Goal: Task Accomplishment & Management: Use online tool/utility

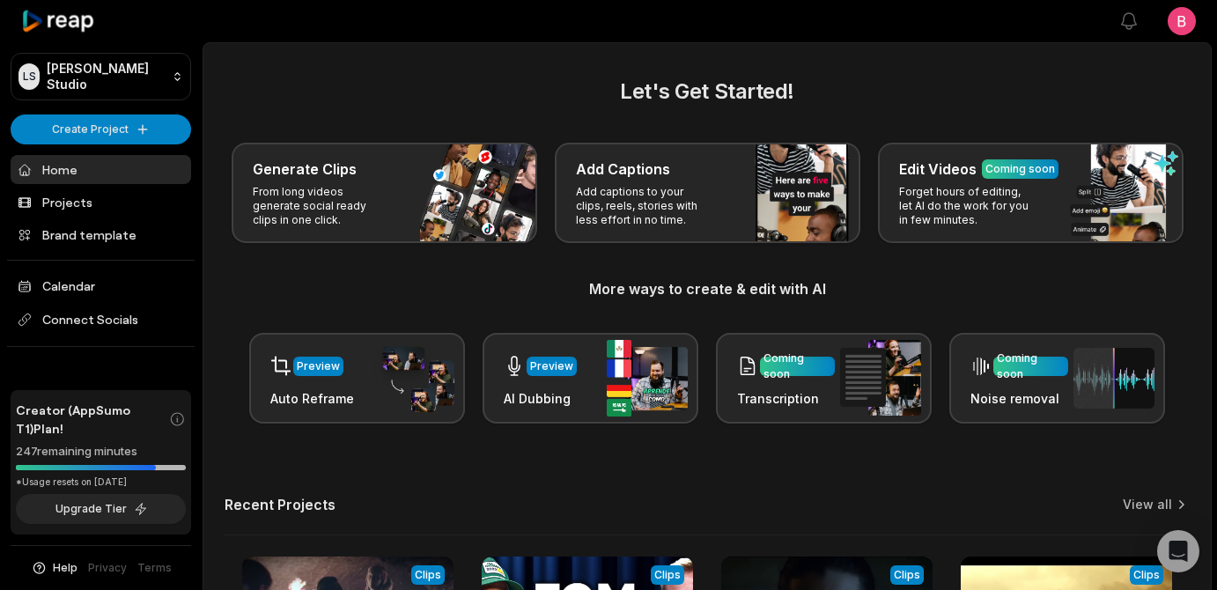
scroll to position [16, 0]
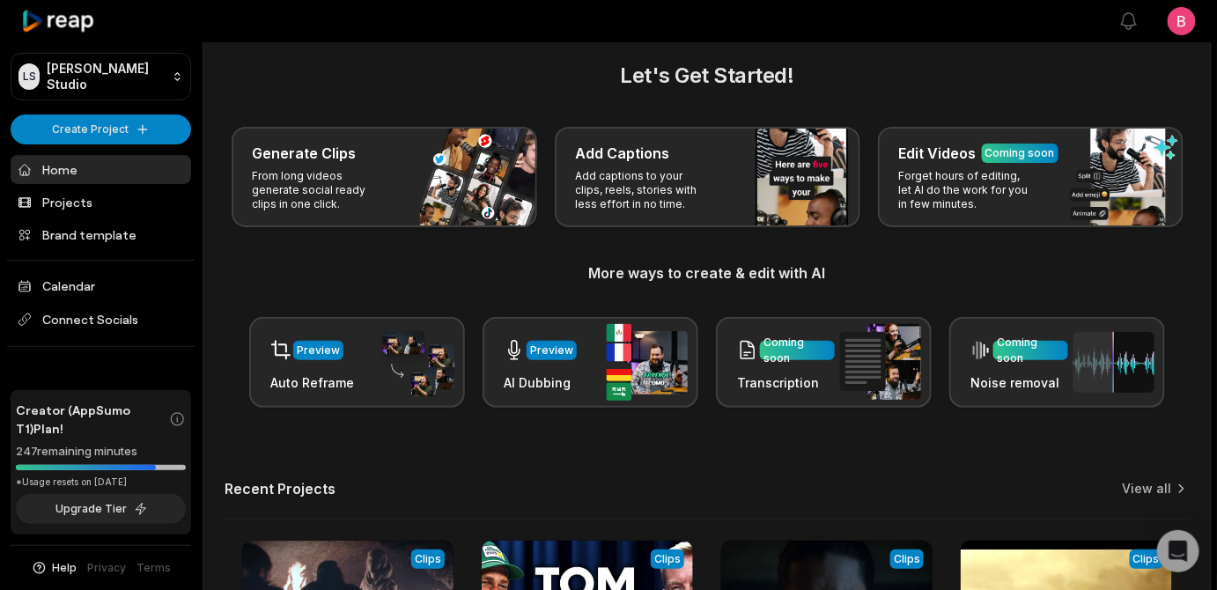
click at [100, 249] on link "Brand template" at bounding box center [101, 234] width 180 height 29
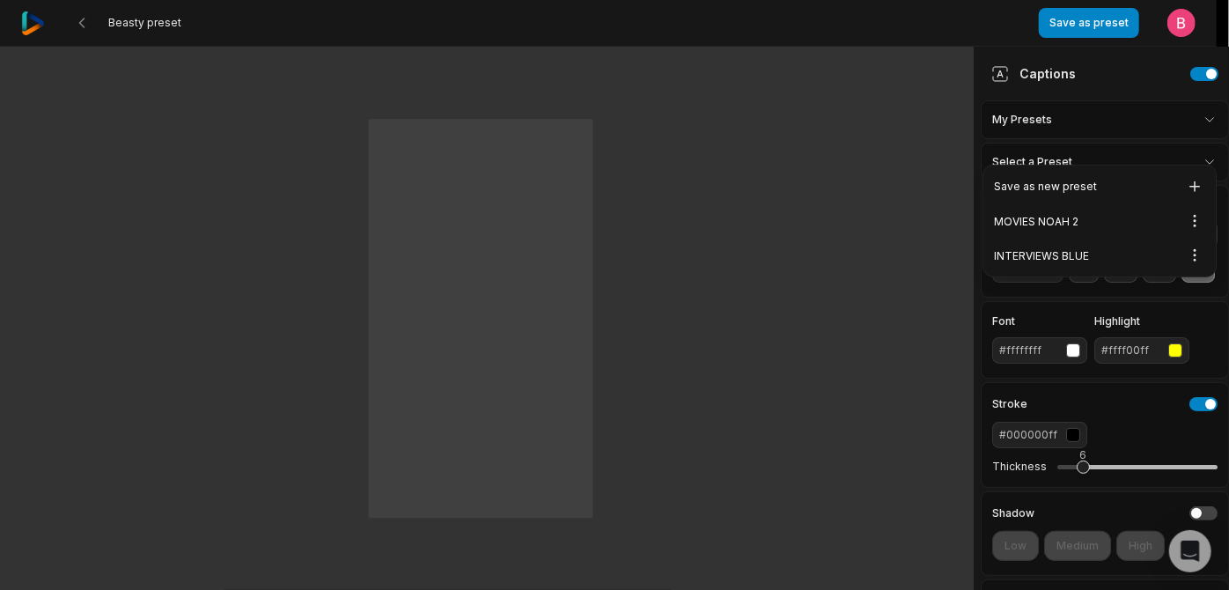
click at [1180, 131] on html "Beasty preset Save as preset Open user menu One One small small step step for f…" at bounding box center [614, 295] width 1229 height 590
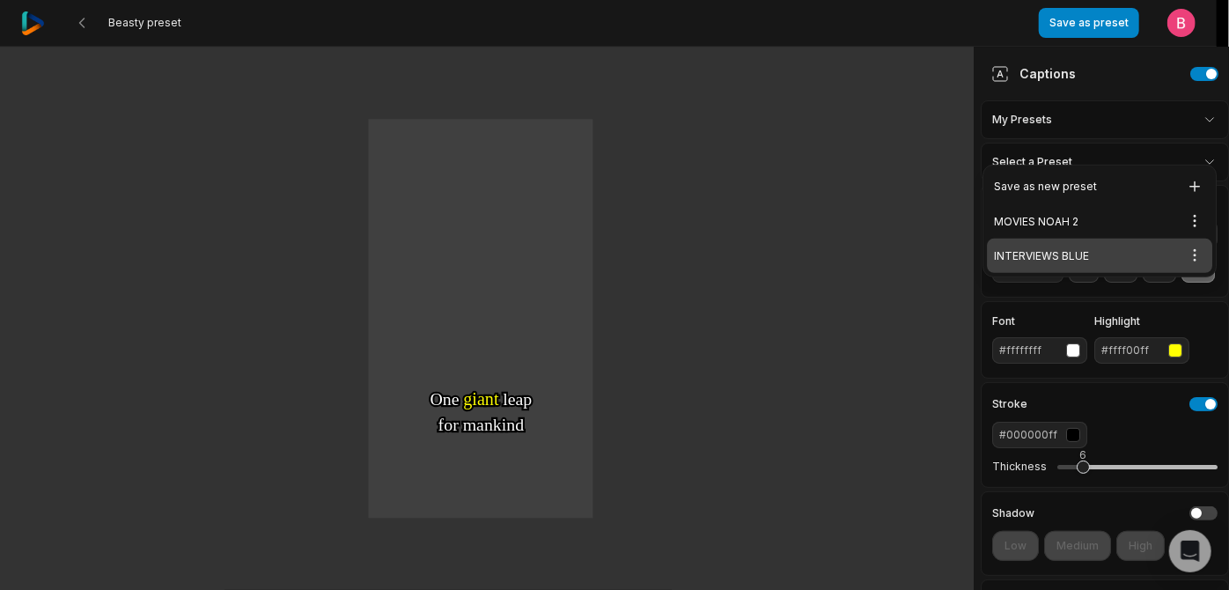
click at [1120, 261] on div "INTERVIEWS BLUE Open options" at bounding box center [1099, 256] width 225 height 34
click at [1177, 136] on html "INTERVIEWS BLUE preset Save changes Open user menu One One small small step ste…" at bounding box center [614, 295] width 1229 height 590
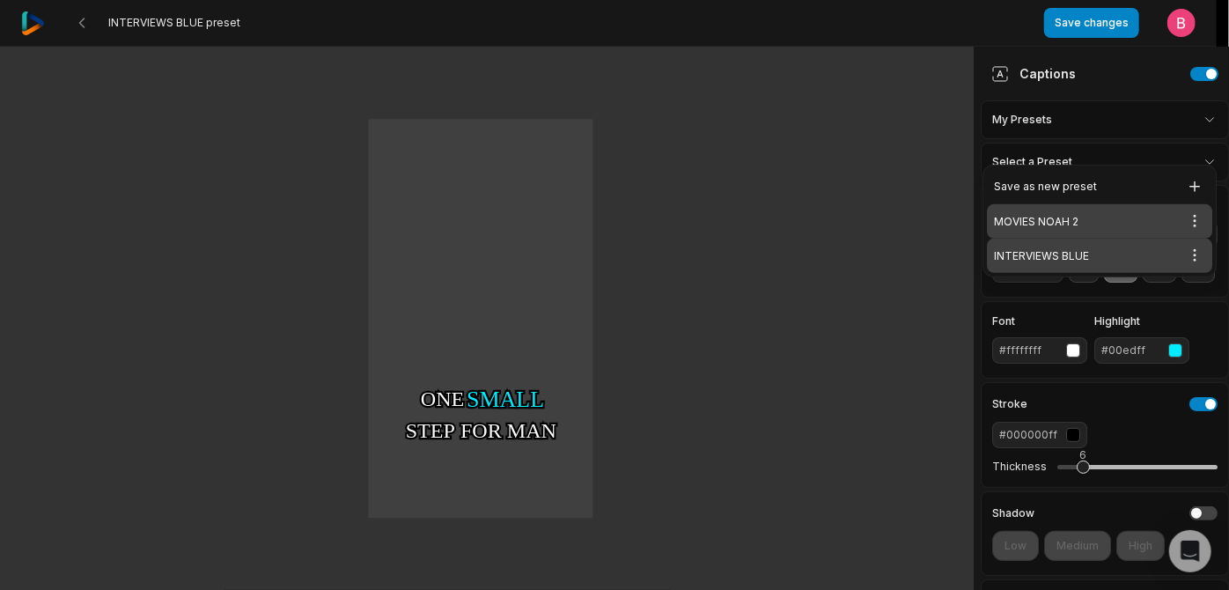
click at [1101, 225] on div "MOVIES NOAH 2 Open options" at bounding box center [1099, 221] width 225 height 34
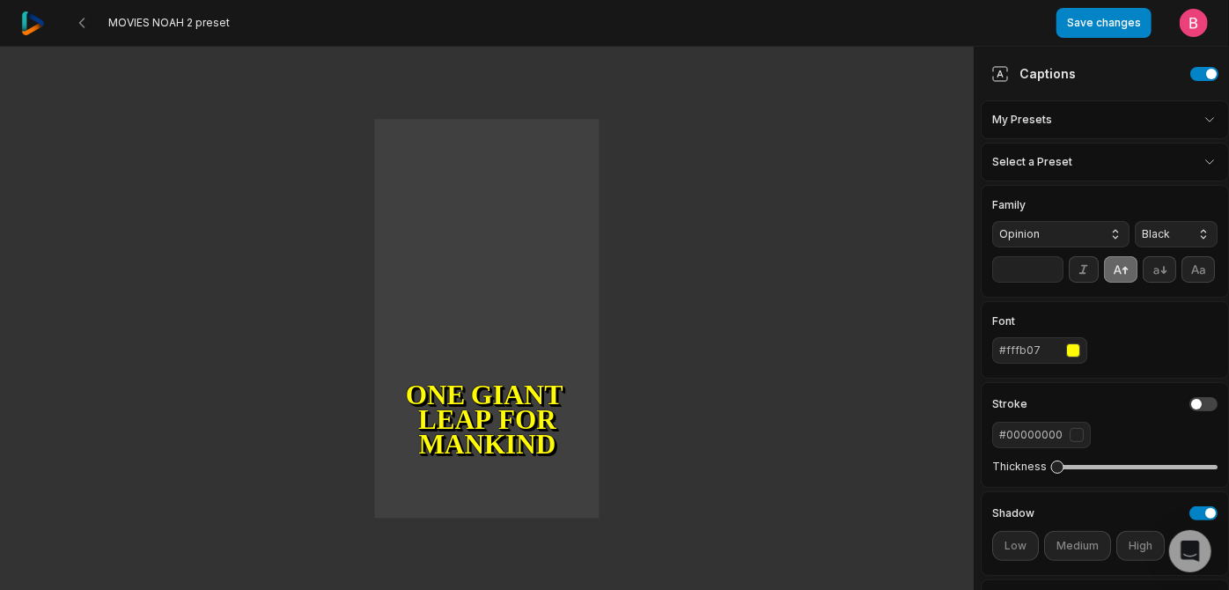
click at [1164, 132] on html "MOVIES NOAH 2 preset Save changes Open user menu One small step for man One gia…" at bounding box center [614, 295] width 1229 height 590
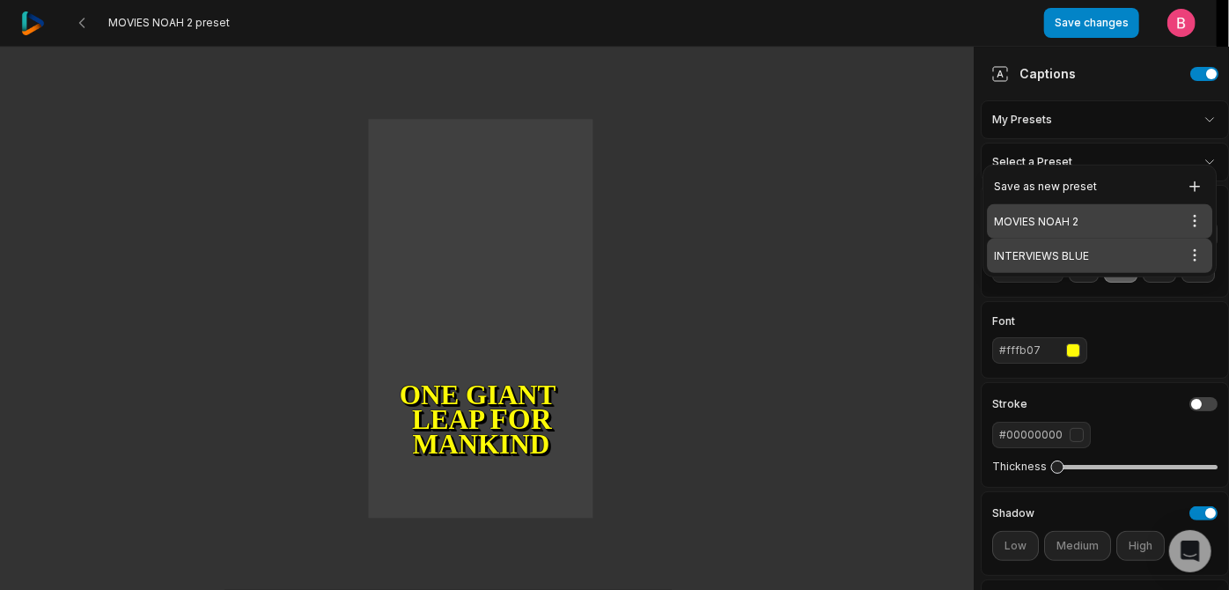
click at [1120, 270] on div "INTERVIEWS BLUE Open options" at bounding box center [1099, 256] width 225 height 34
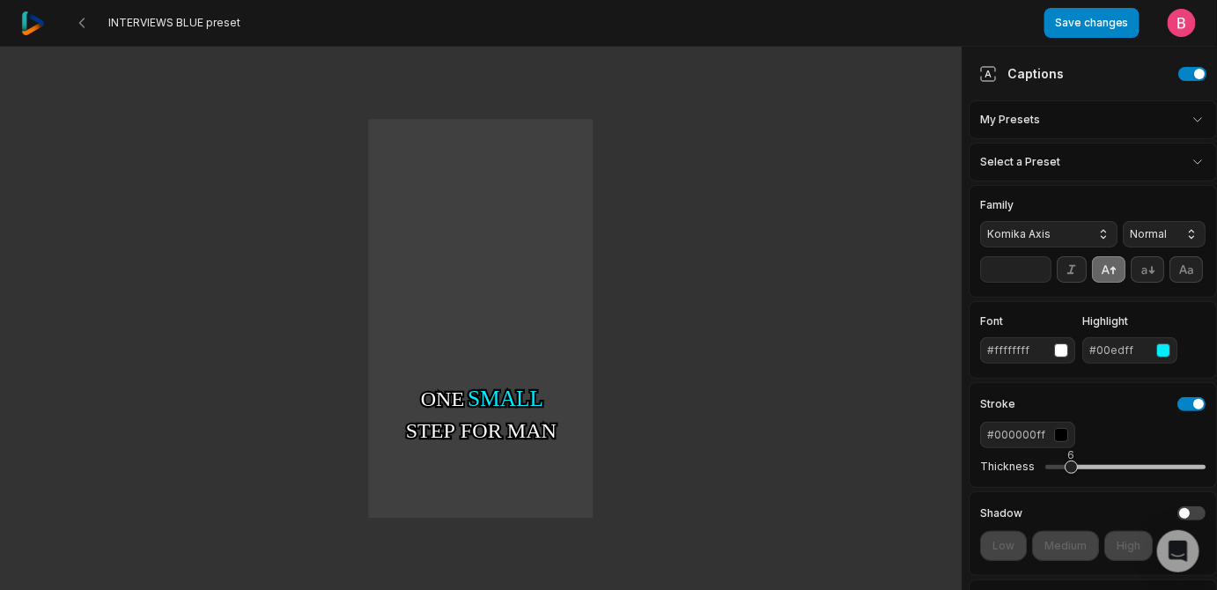
click at [1177, 146] on html "INTERVIEWS BLUE preset Save changes Open user menu One One small small step ste…" at bounding box center [608, 295] width 1217 height 590
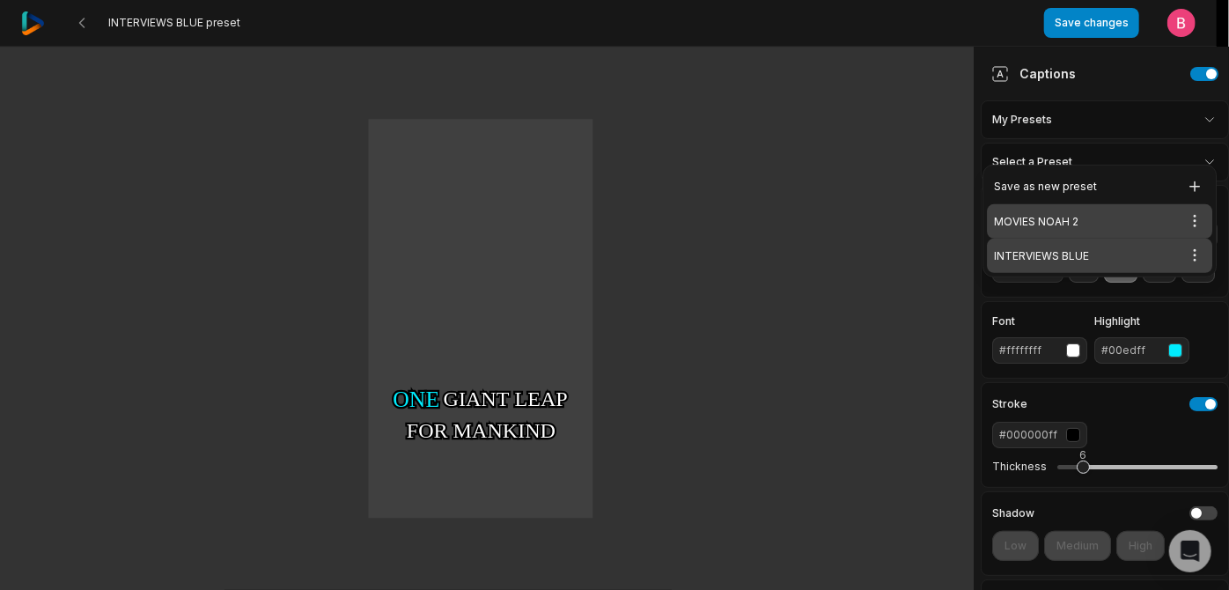
click at [1127, 225] on div "MOVIES NOAH 2 Open options" at bounding box center [1099, 221] width 225 height 34
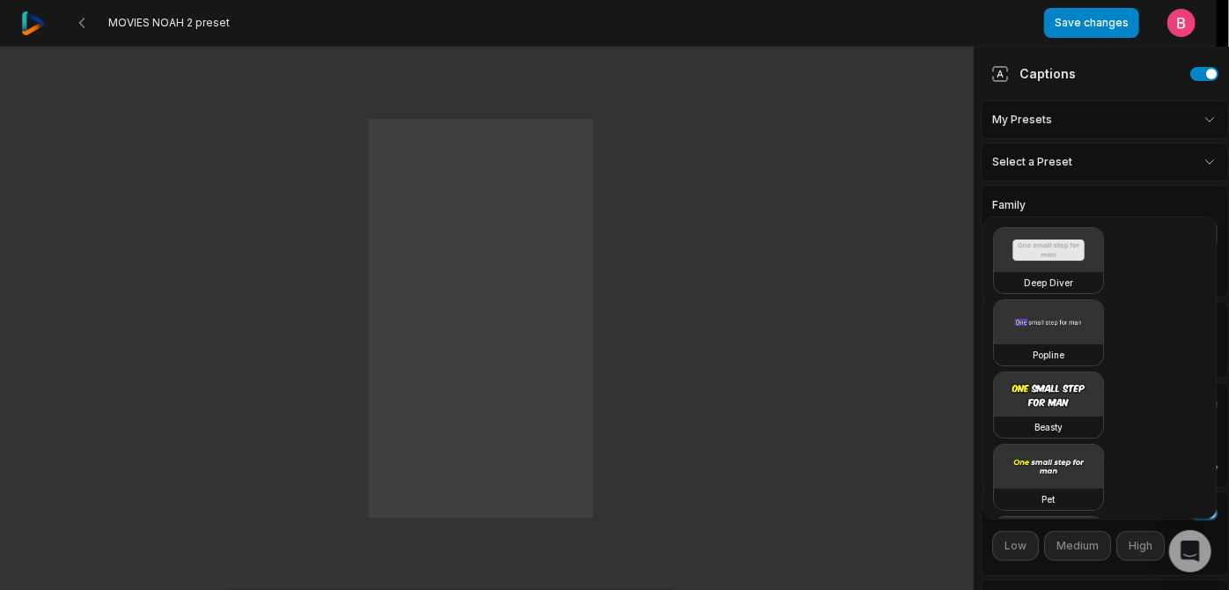
click at [1068, 185] on html "MOVIES NOAH 2 preset Save changes Open user menu One small step for man One gia…" at bounding box center [614, 295] width 1229 height 590
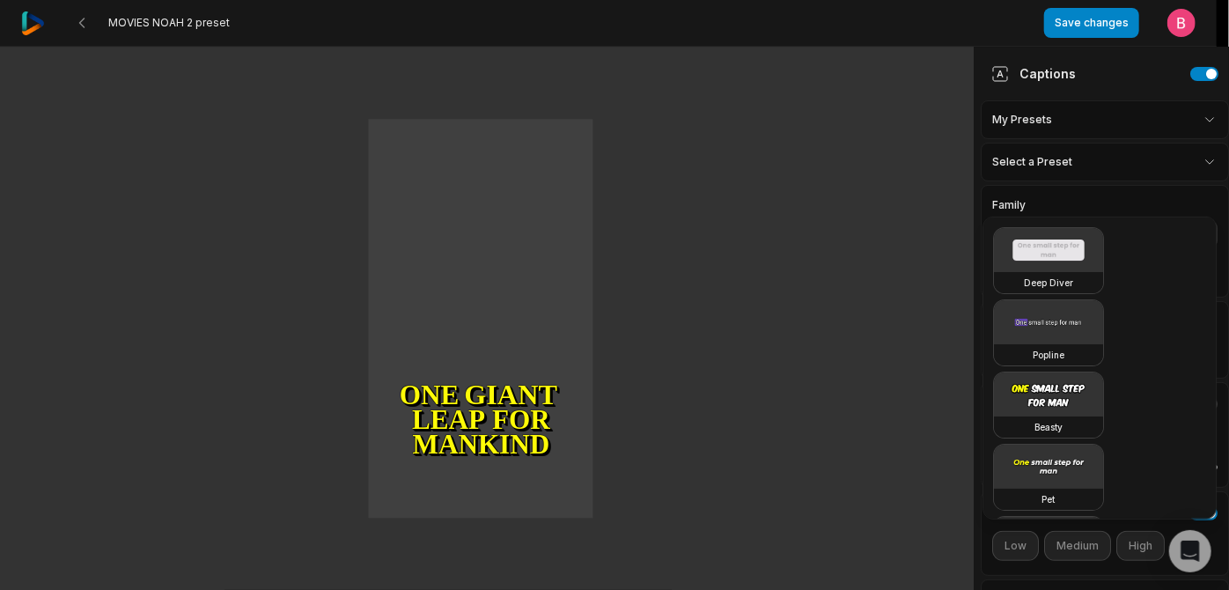
click at [1079, 136] on html "MOVIES NOAH 2 preset Save changes Open user menu One small step for man One gia…" at bounding box center [614, 295] width 1229 height 590
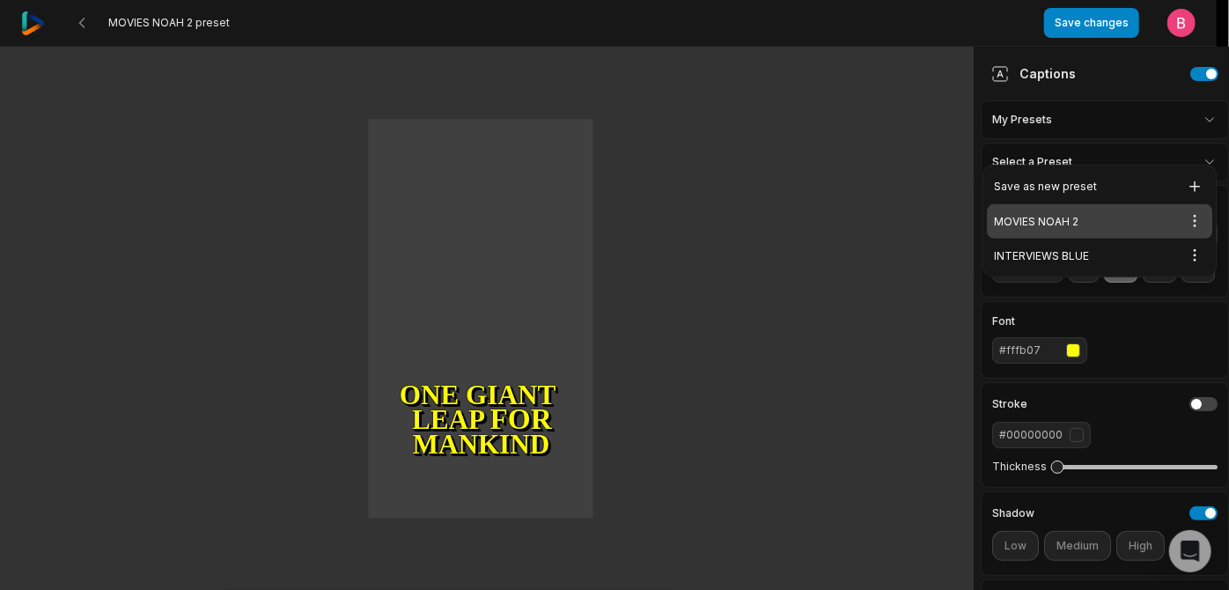
click at [1079, 135] on html "MOVIES NOAH 2 preset Save changes Open user menu One small step for man One gia…" at bounding box center [614, 295] width 1229 height 590
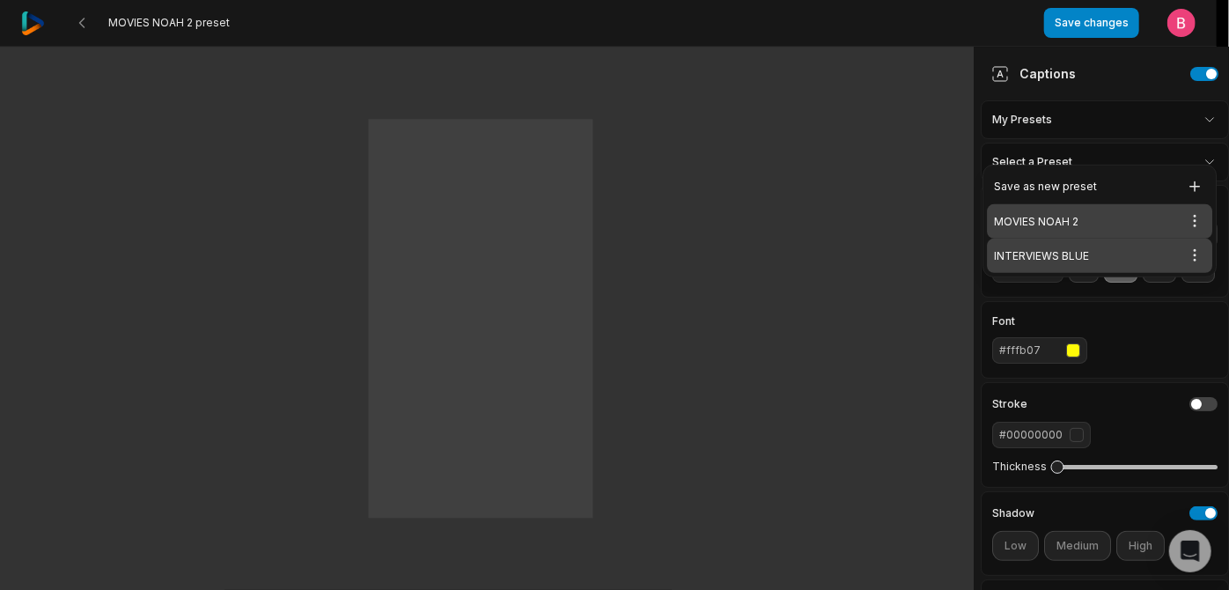
click at [1035, 268] on div "INTERVIEWS BLUE Open options" at bounding box center [1099, 256] width 225 height 34
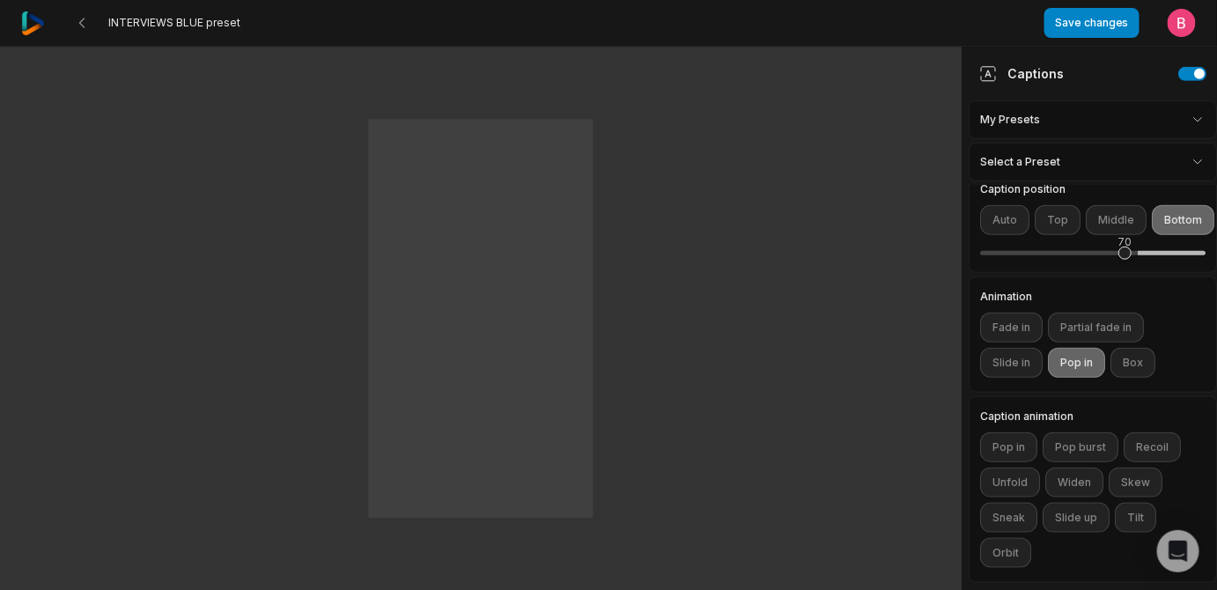
scroll to position [534, 0]
click at [1172, 143] on html "INTERVIEWS BLUE preset Save changes Open user menu One One small small step ste…" at bounding box center [608, 295] width 1217 height 590
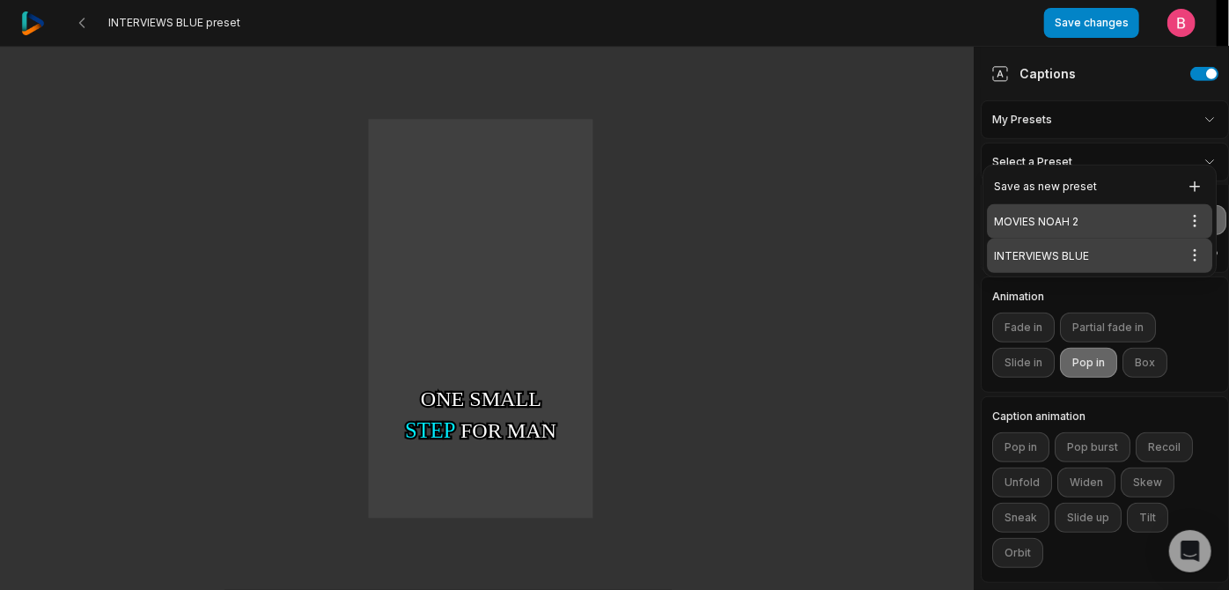
click at [1114, 224] on div "MOVIES NOAH 2 Open options" at bounding box center [1099, 221] width 225 height 34
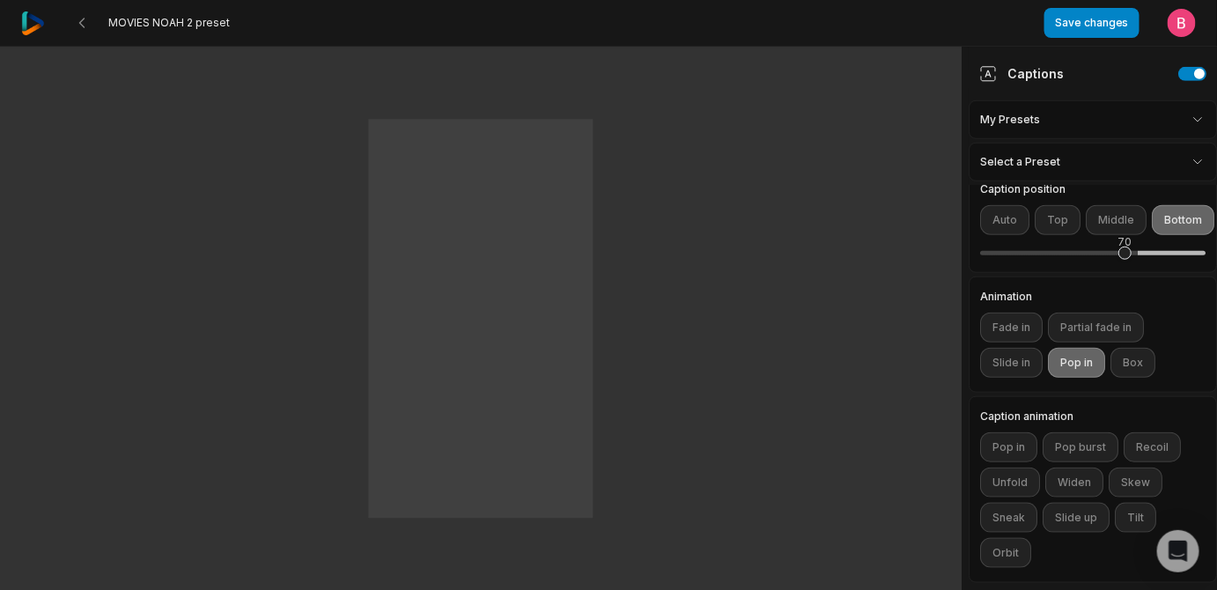
scroll to position [0, 0]
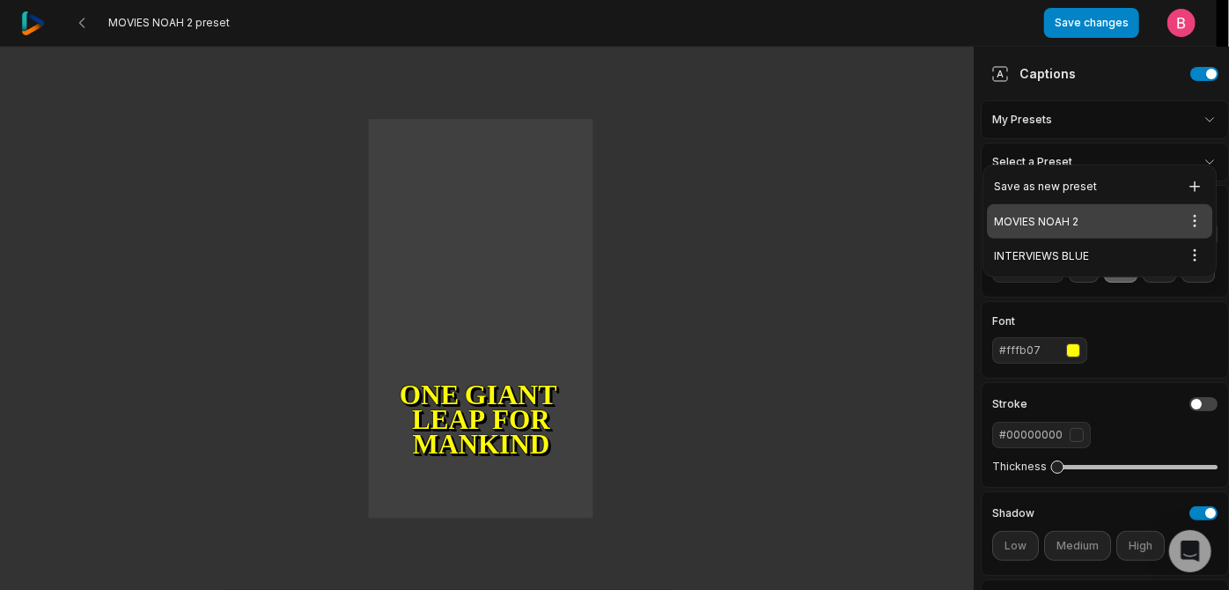
click at [1172, 141] on html "MOVIES NOAH 2 preset Save changes Open user menu One small step for man One gia…" at bounding box center [614, 295] width 1229 height 590
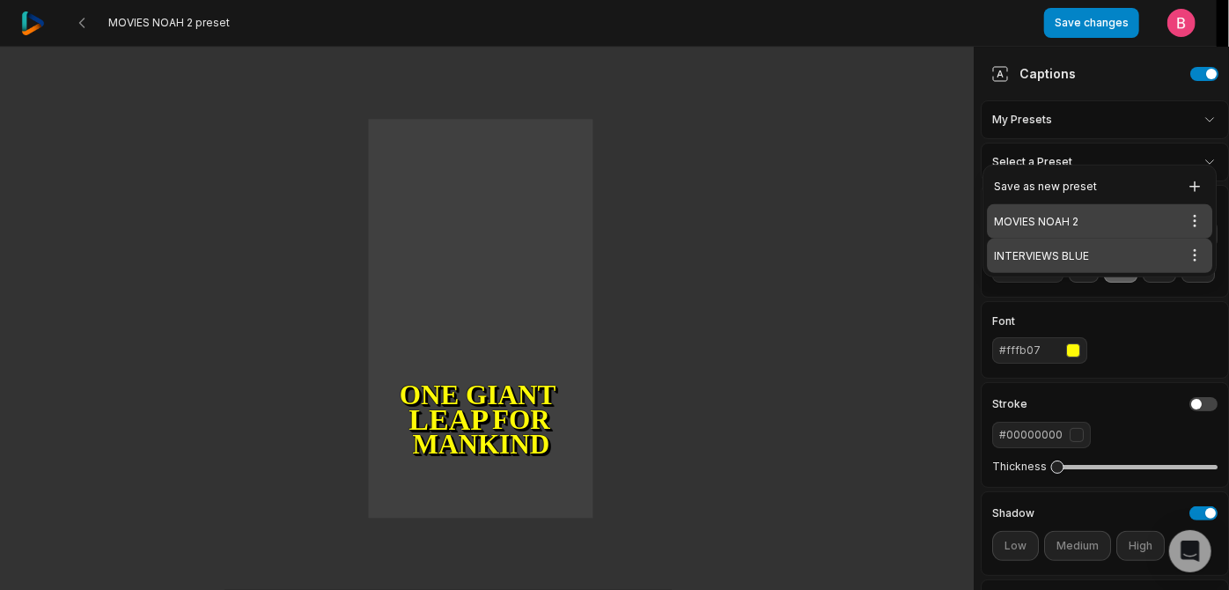
click at [1075, 272] on div "INTERVIEWS BLUE Open options" at bounding box center [1099, 256] width 225 height 34
type input "**"
